Goal: Browse casually

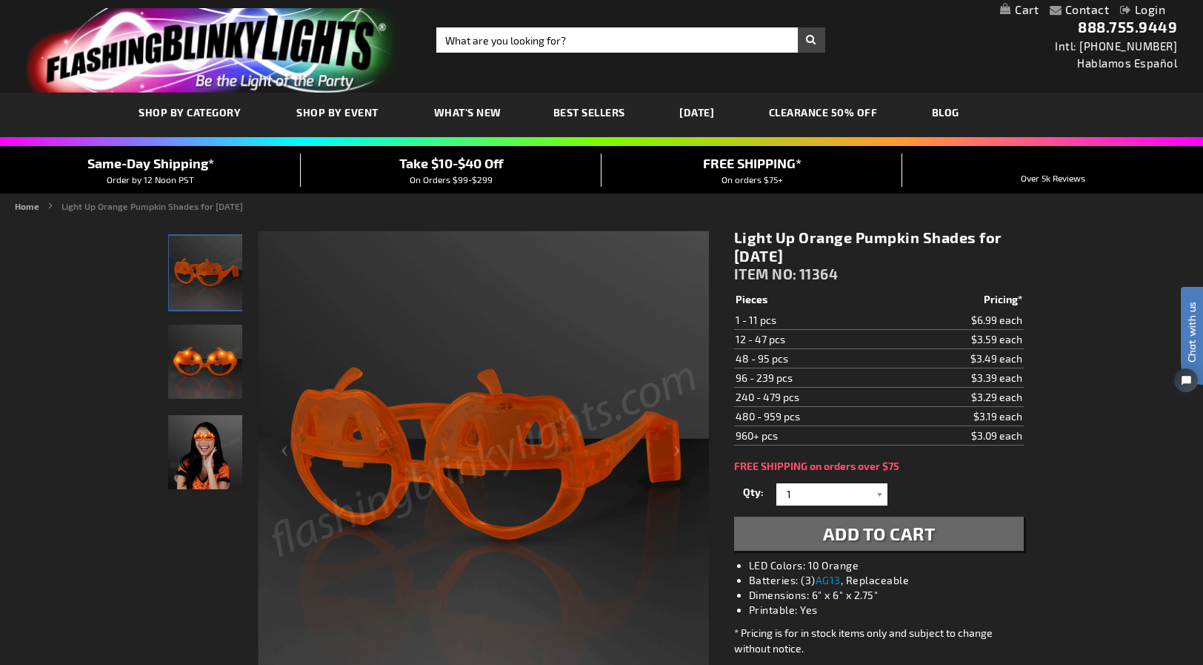
click at [209, 373] on img "Light Up Pumpkin LED Sunglasses" at bounding box center [205, 361] width 74 height 74
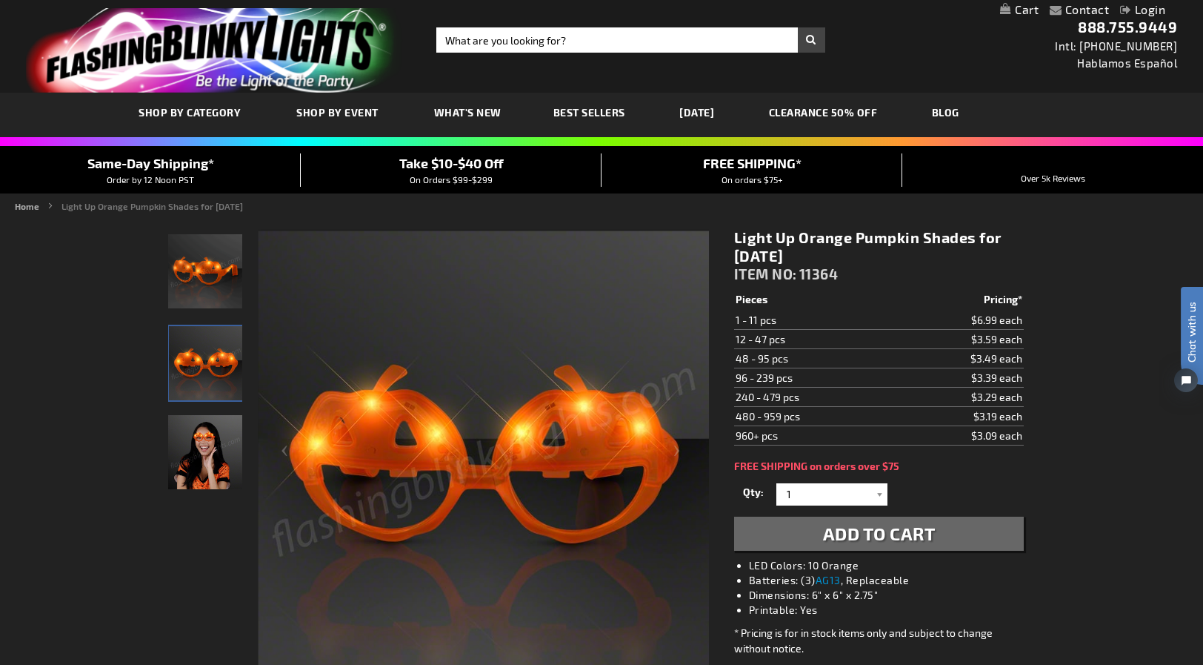
click at [186, 460] on img "Woman wearing Light Up Pumpkin LED Sunglasses" at bounding box center [205, 452] width 74 height 74
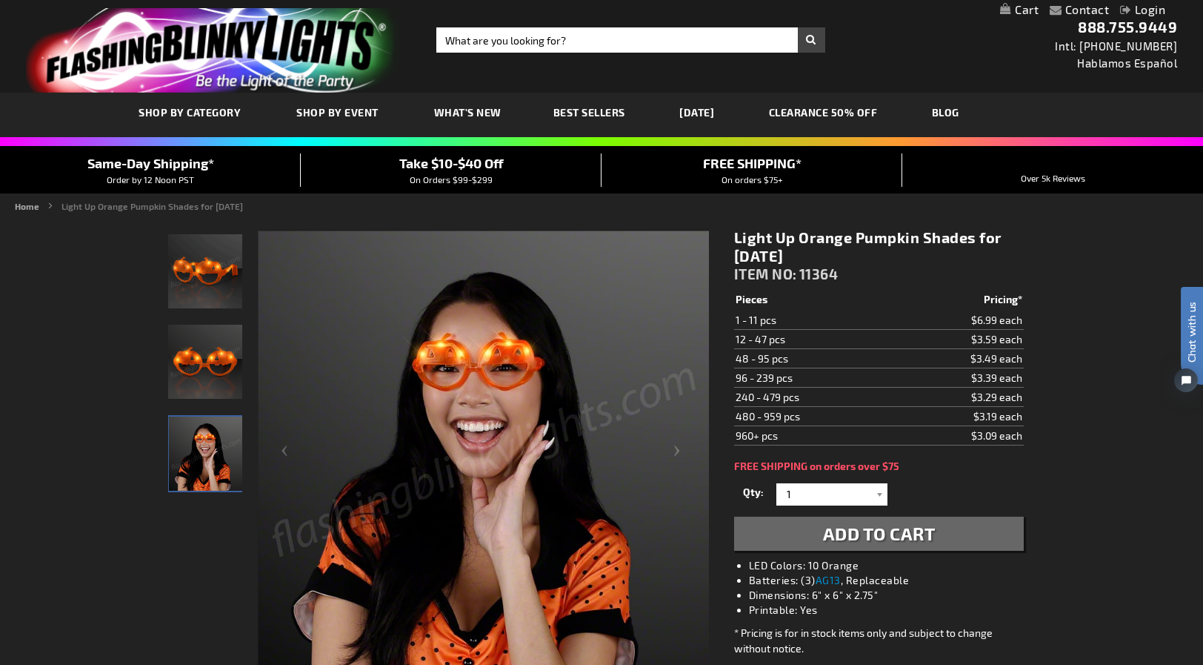
click at [219, 372] on img "Light Up Pumpkin LED Sunglasses" at bounding box center [205, 361] width 74 height 74
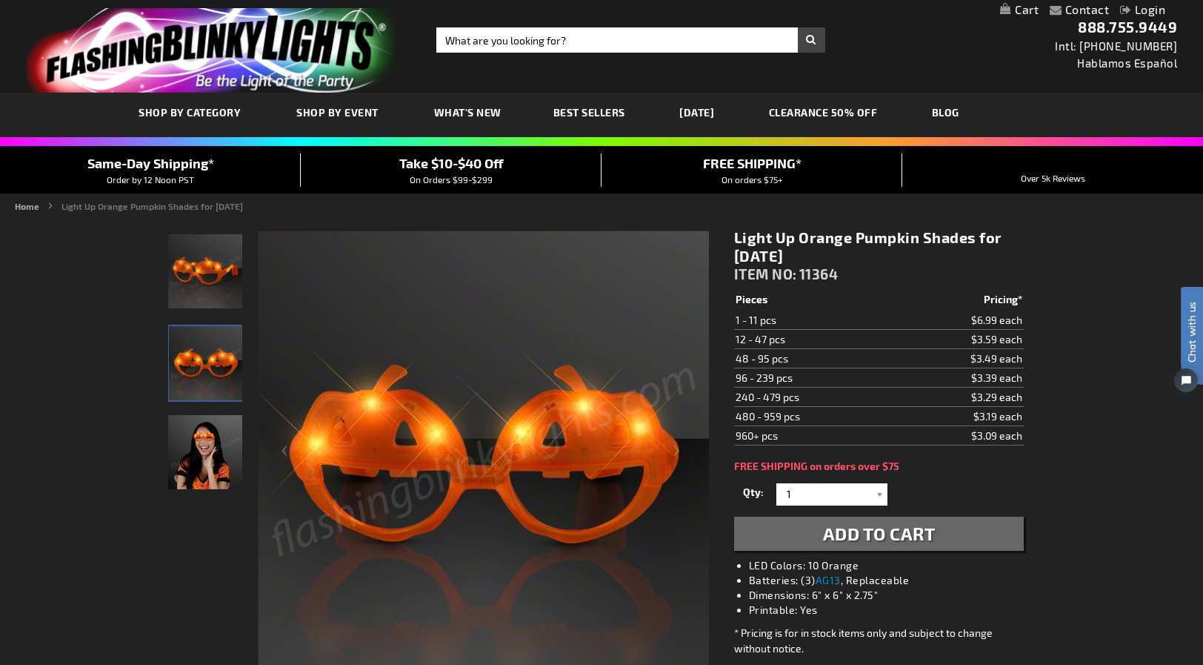
click at [218, 372] on img "Light Up Pumpkin LED Sunglasses" at bounding box center [206, 363] width 74 height 74
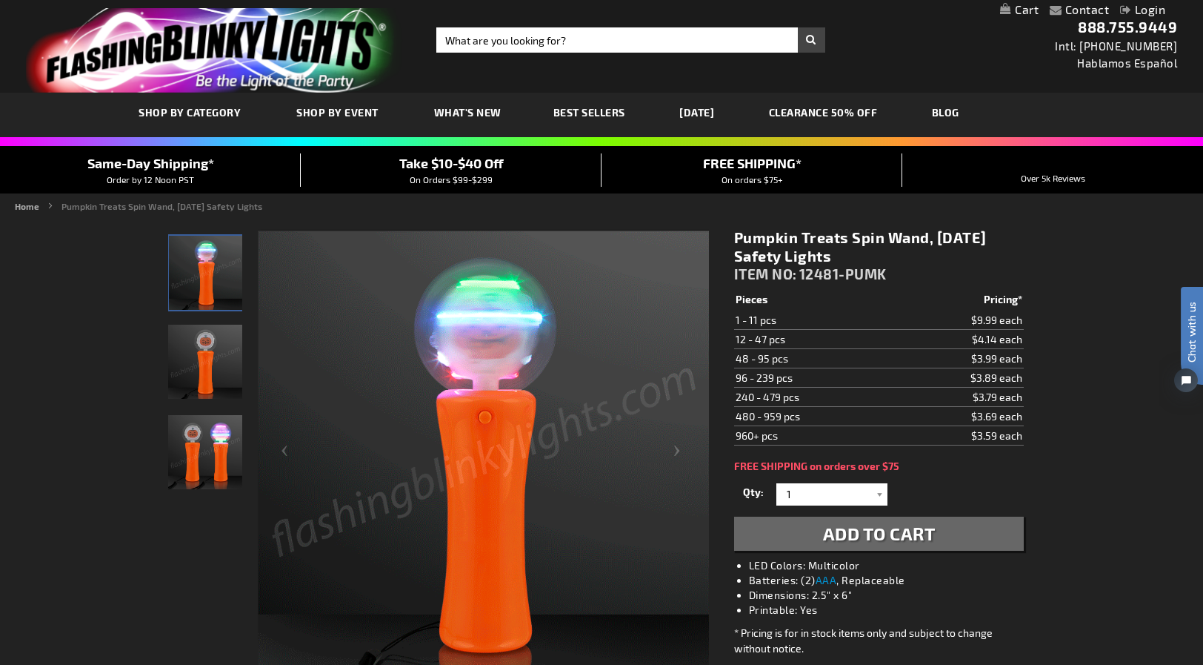
click at [201, 367] on img "Pumpkin Treats Spin Wand, Halloween Safety Lights" at bounding box center [205, 361] width 74 height 74
